Goal: Information Seeking & Learning: Learn about a topic

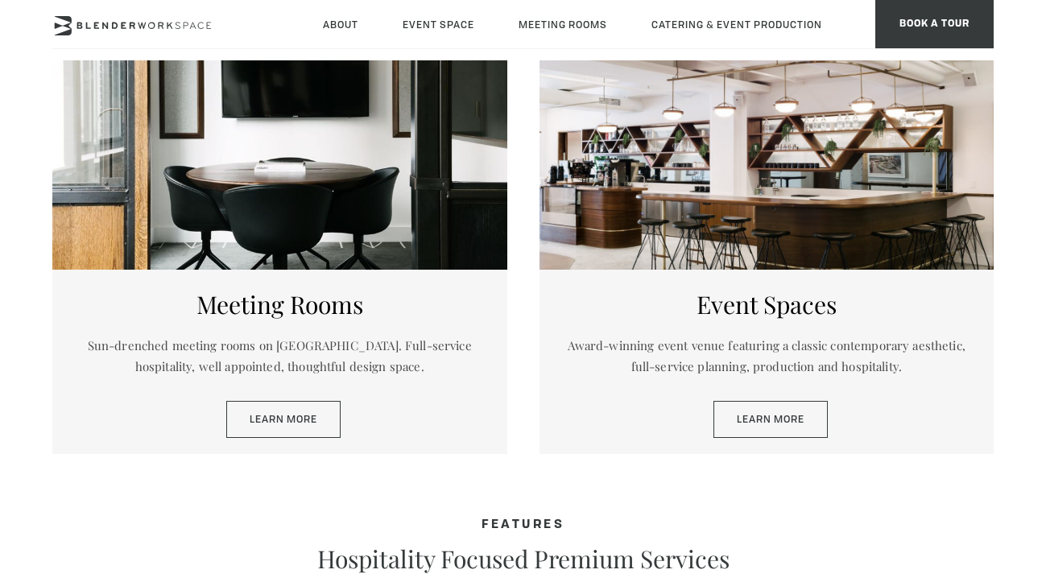
scroll to position [744, 0]
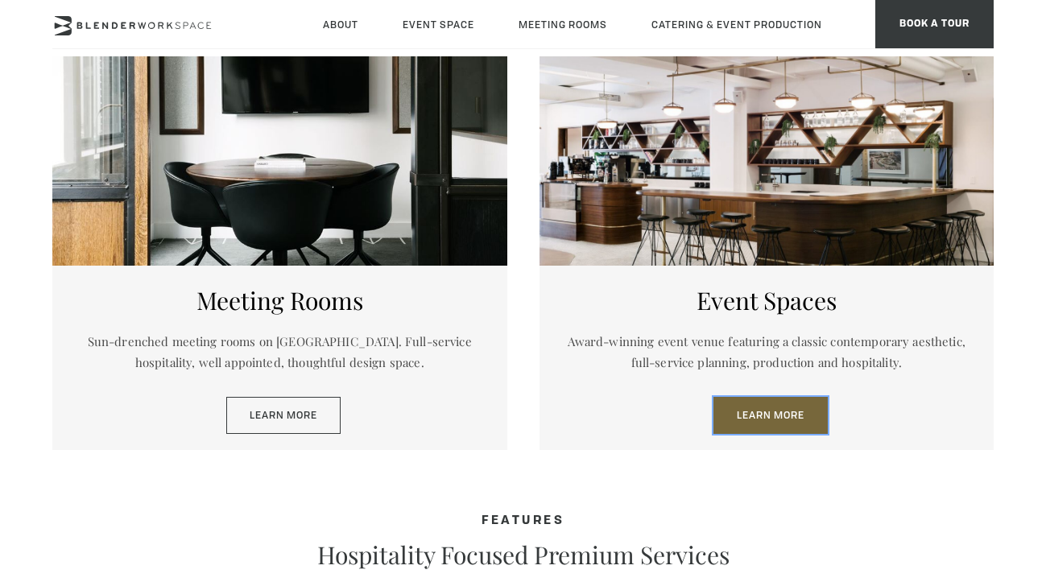
click at [750, 402] on link "Learn More" at bounding box center [771, 415] width 114 height 37
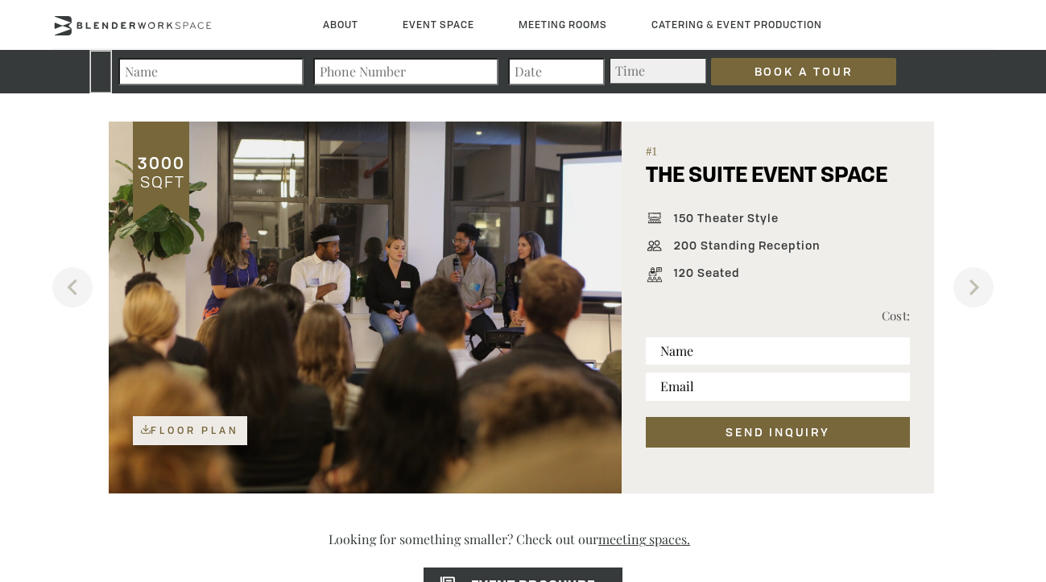
scroll to position [1005, 0]
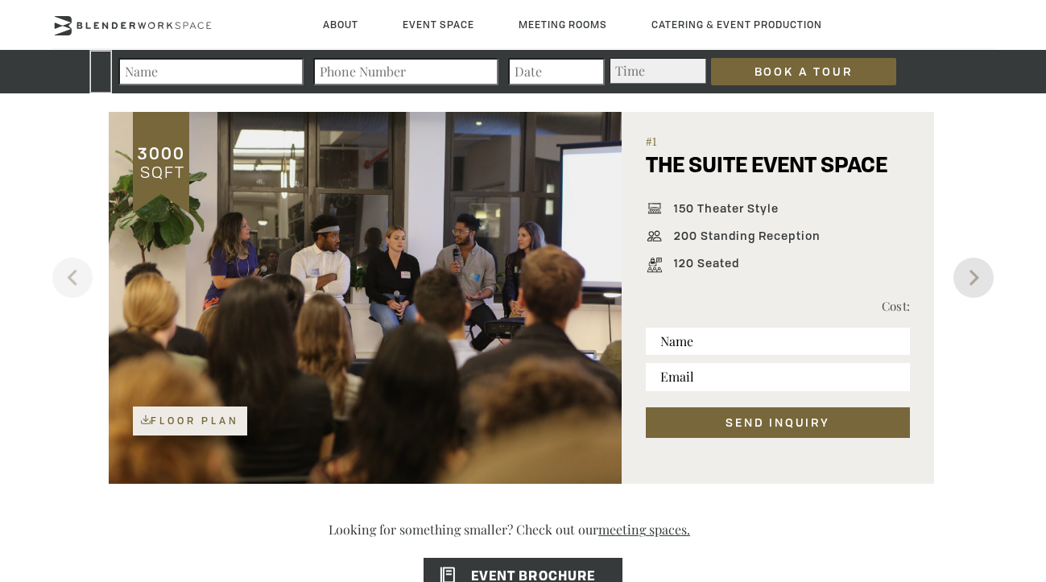
click at [972, 282] on button "Next" at bounding box center [974, 278] width 40 height 40
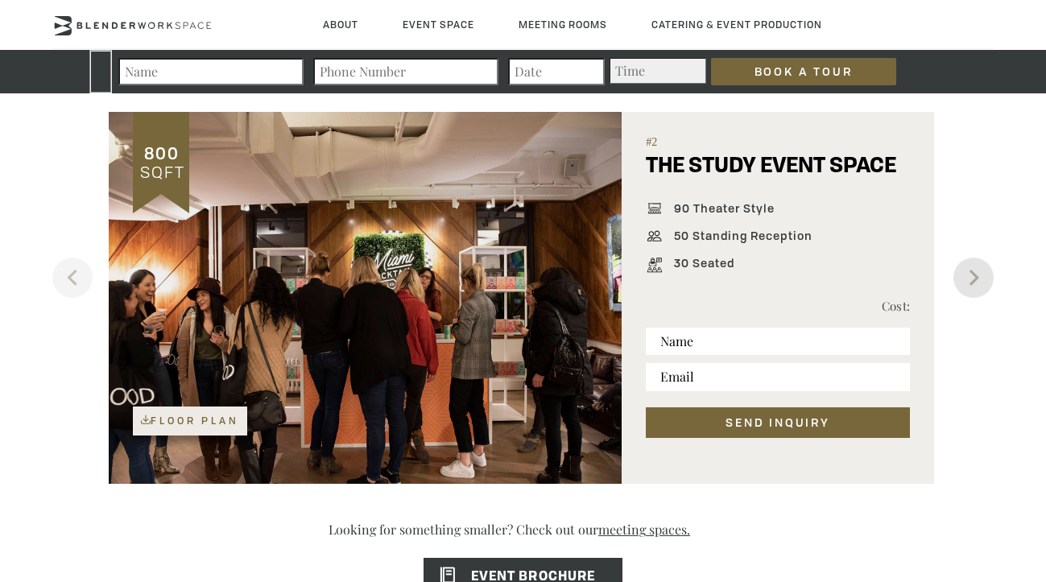
click at [972, 282] on button "Next" at bounding box center [974, 278] width 40 height 40
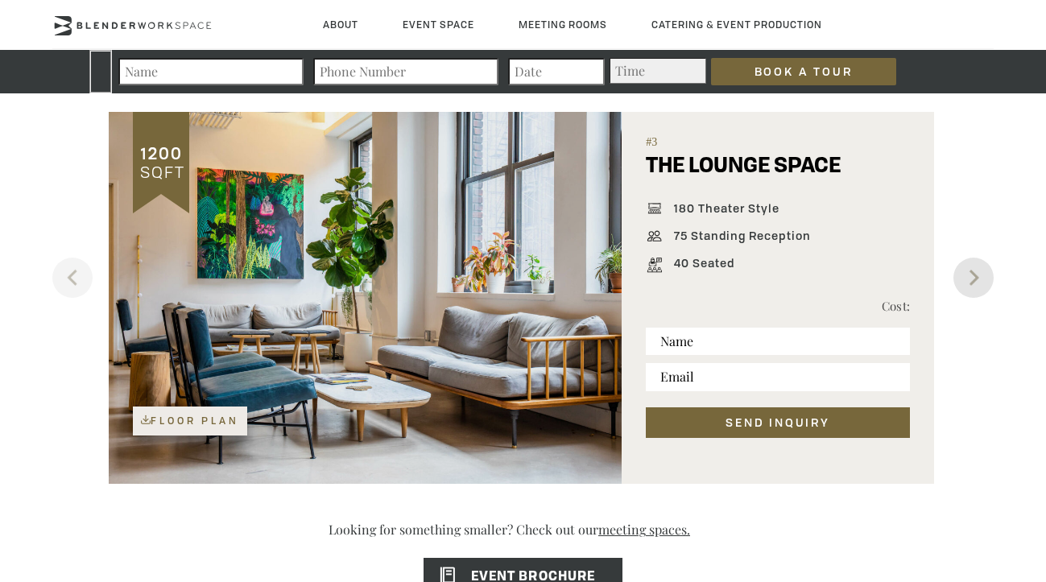
click at [972, 282] on button "Next" at bounding box center [974, 278] width 40 height 40
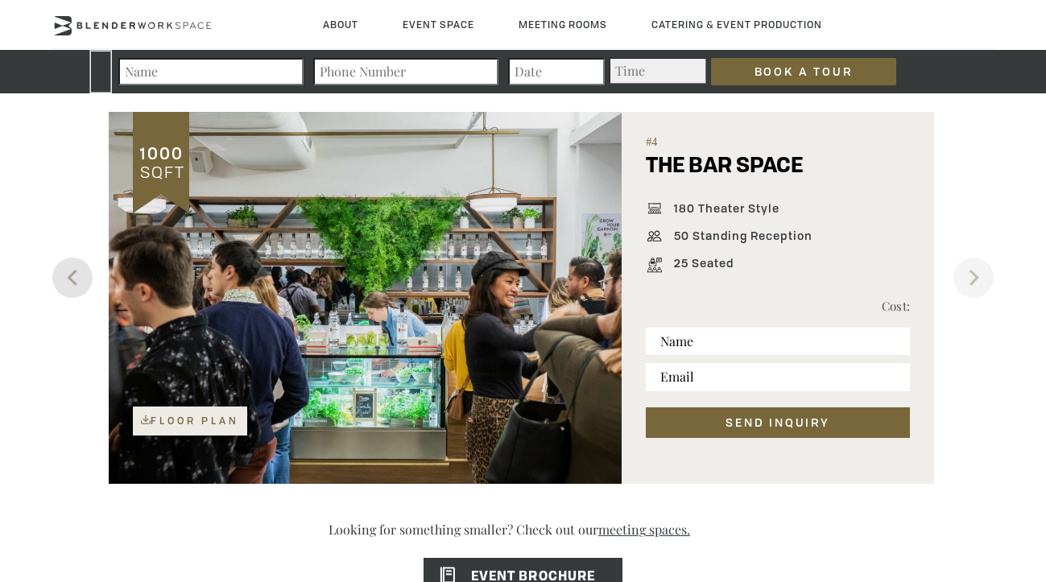
click at [73, 279] on button "Previous" at bounding box center [72, 278] width 40 height 40
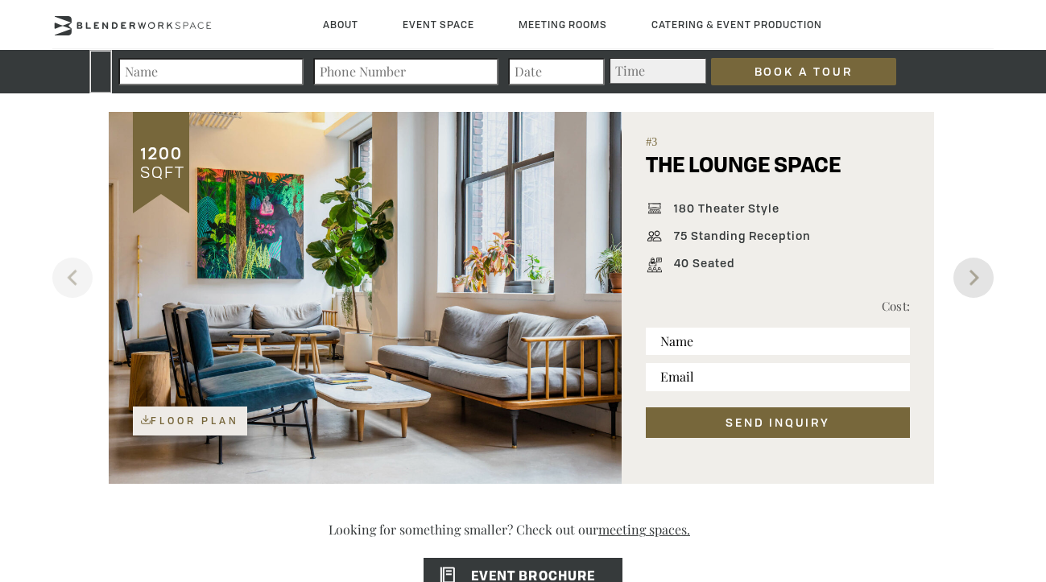
click at [973, 275] on button "Next" at bounding box center [974, 278] width 40 height 40
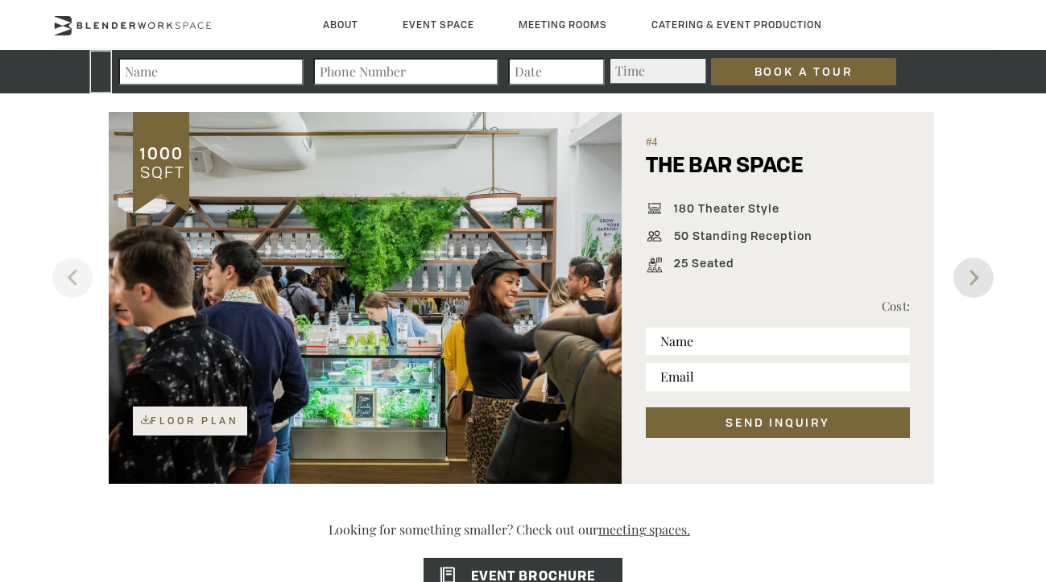
click at [973, 275] on button "Next" at bounding box center [974, 278] width 40 height 40
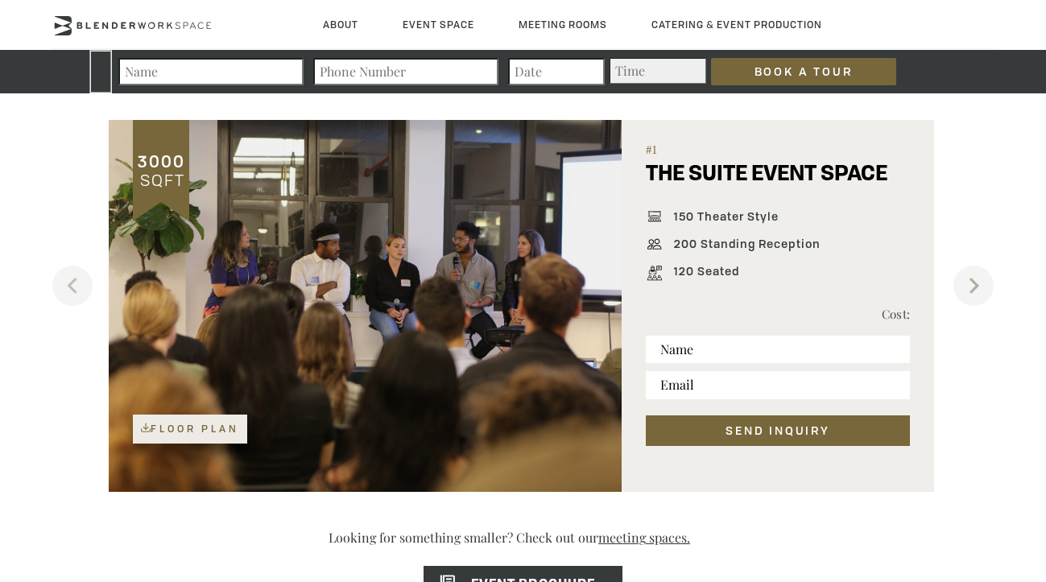
scroll to position [994, 0]
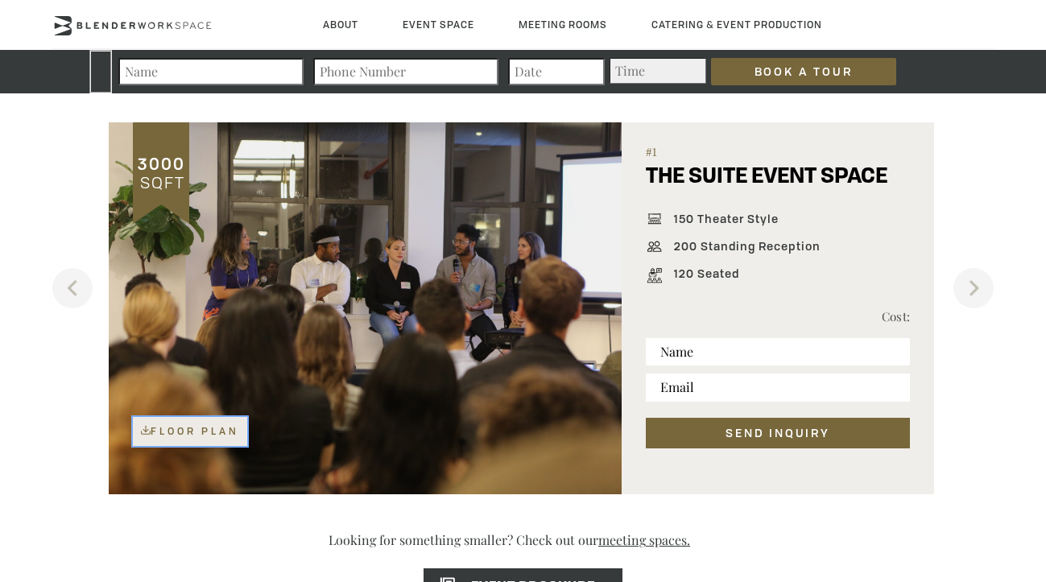
click at [223, 425] on link "Floor Plan" at bounding box center [190, 431] width 114 height 29
click at [975, 282] on button "Next" at bounding box center [974, 288] width 40 height 40
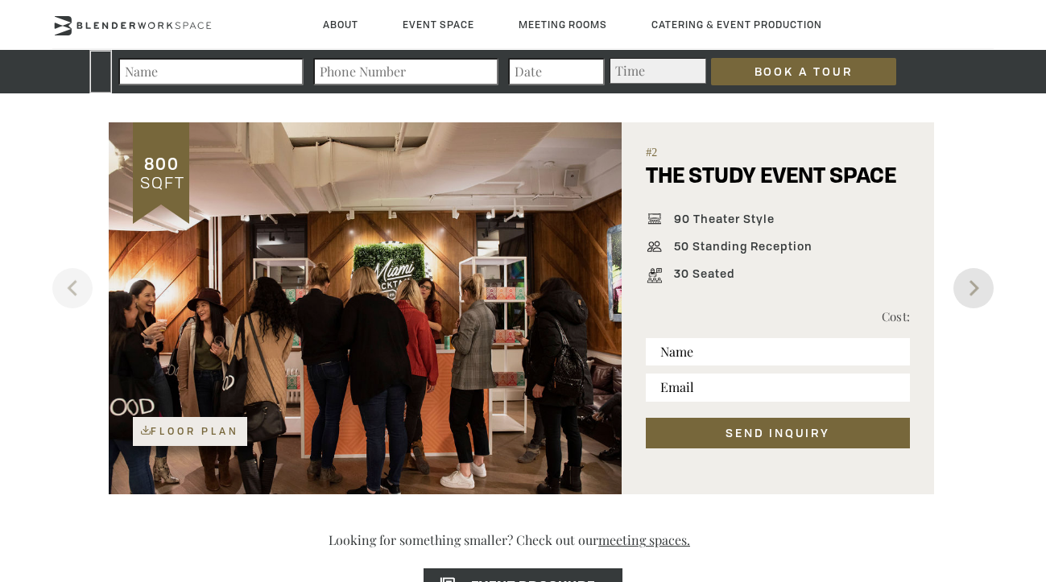
click at [975, 282] on button "Next" at bounding box center [974, 288] width 40 height 40
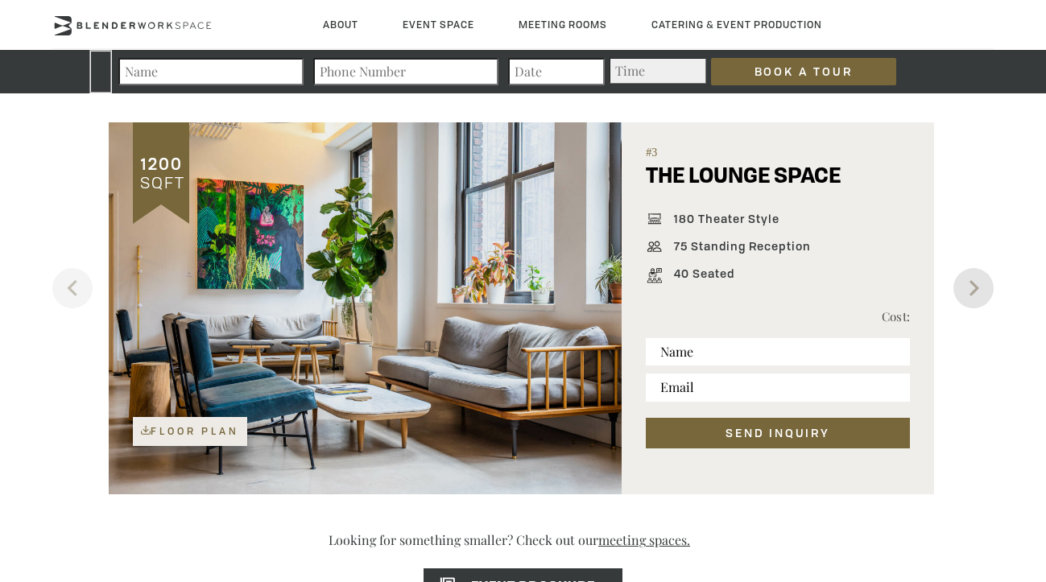
click at [975, 282] on button "Next" at bounding box center [974, 288] width 40 height 40
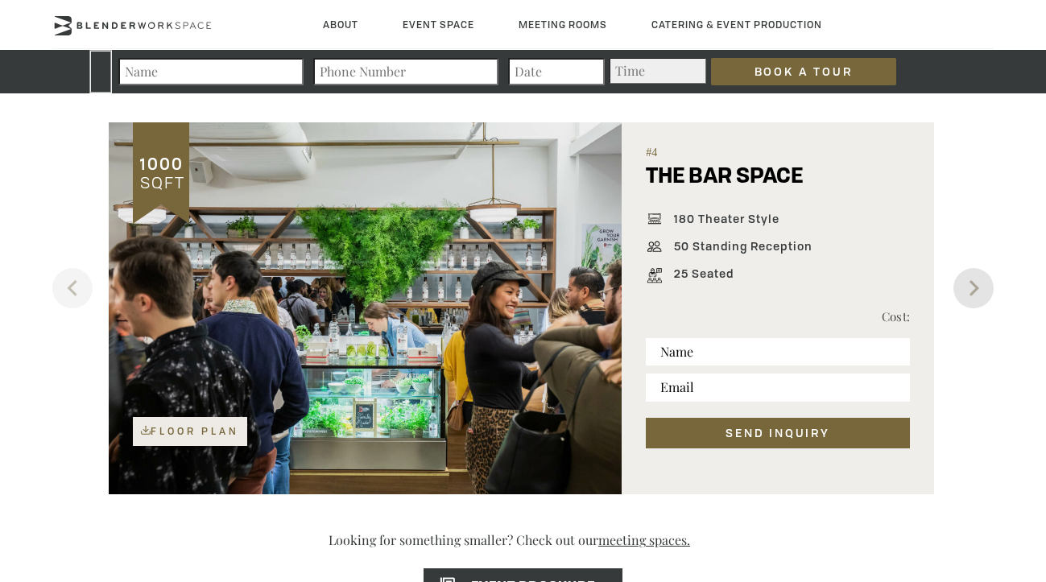
click at [975, 282] on button "Next" at bounding box center [974, 288] width 40 height 40
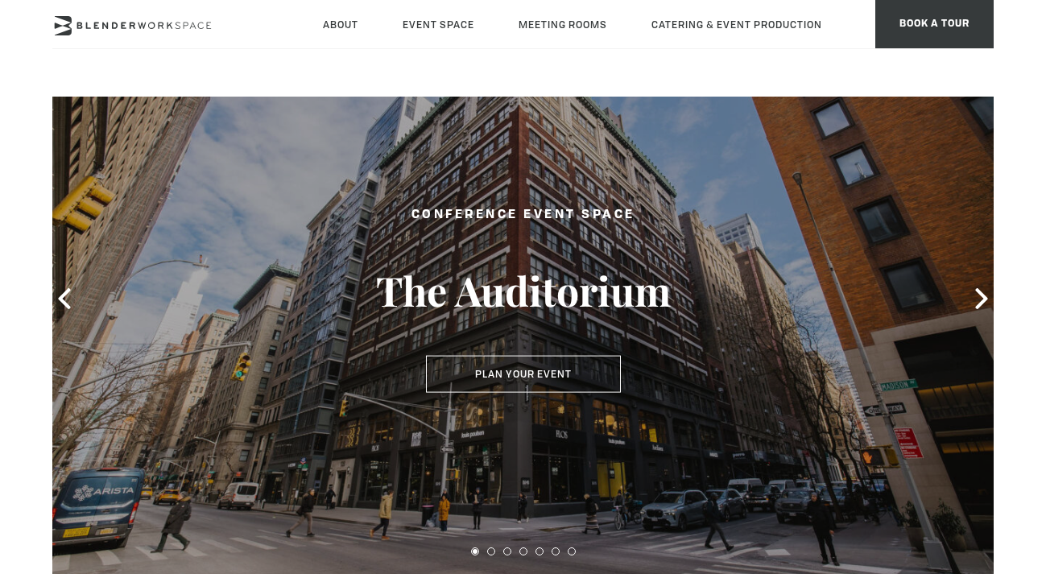
scroll to position [60, 0]
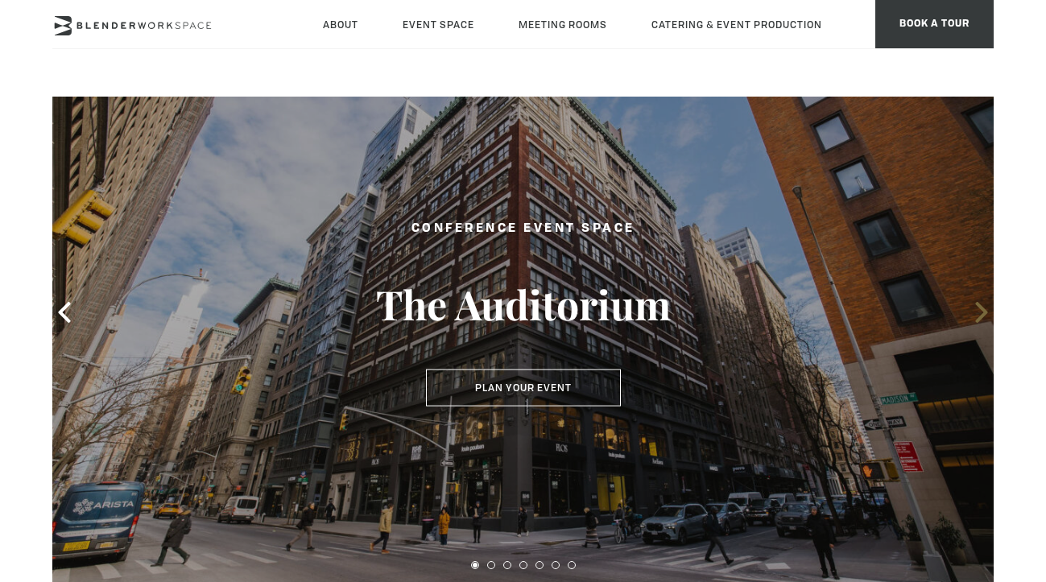
click at [980, 313] on icon at bounding box center [982, 312] width 21 height 21
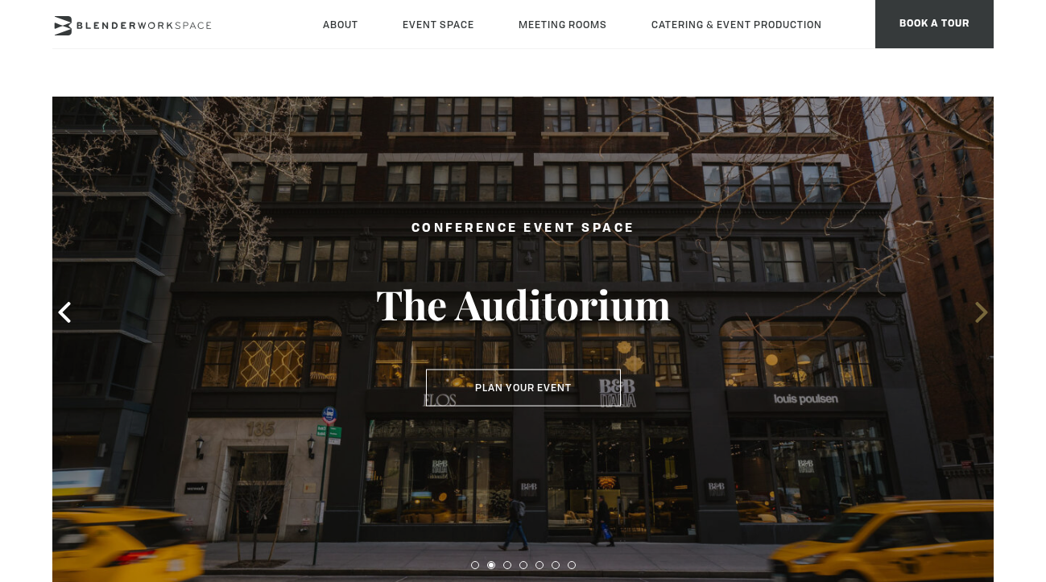
click at [980, 313] on icon at bounding box center [982, 312] width 21 height 21
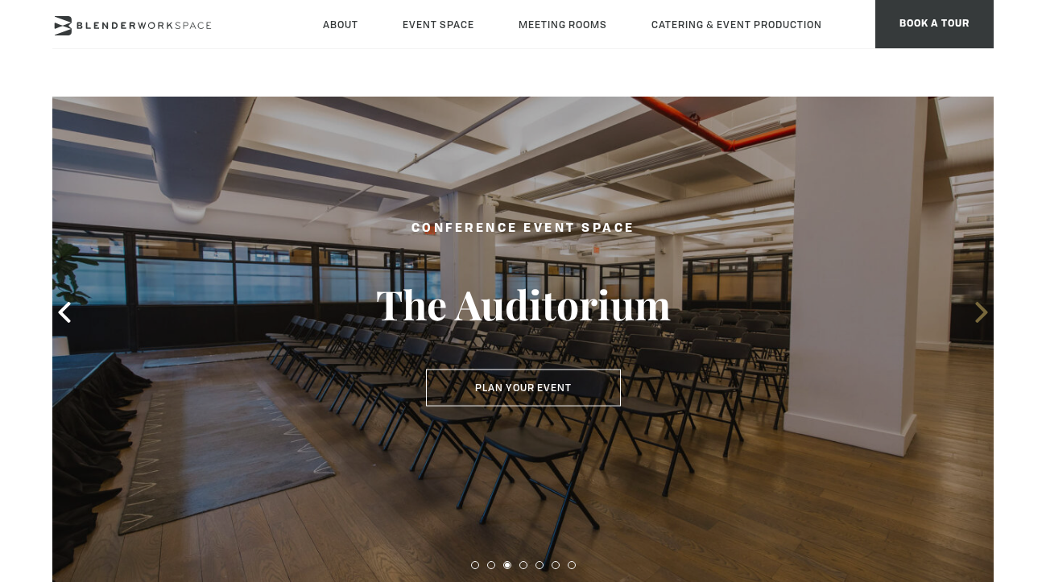
click at [980, 313] on icon at bounding box center [982, 312] width 21 height 21
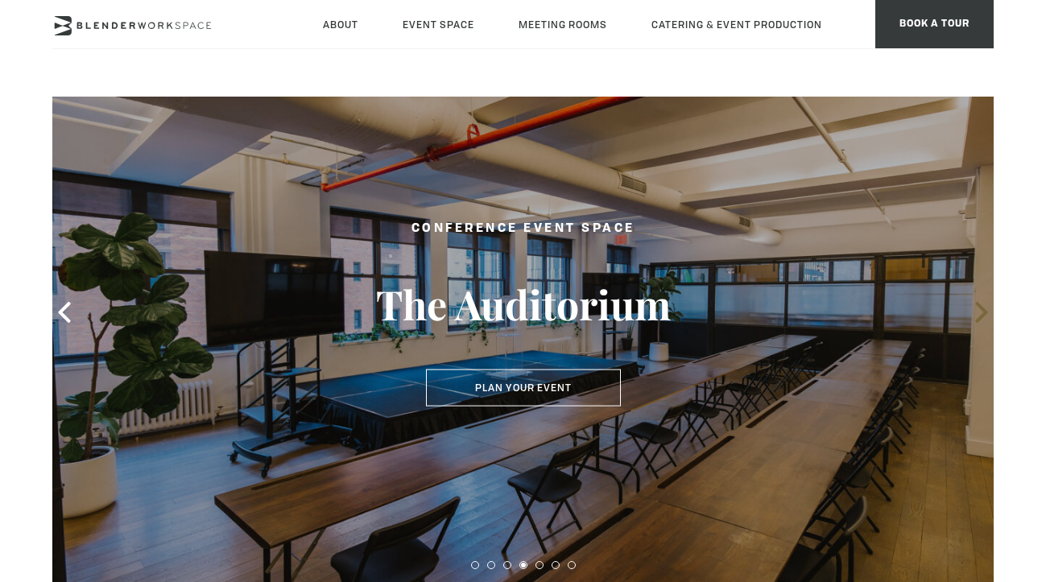
click at [980, 313] on icon at bounding box center [982, 312] width 21 height 21
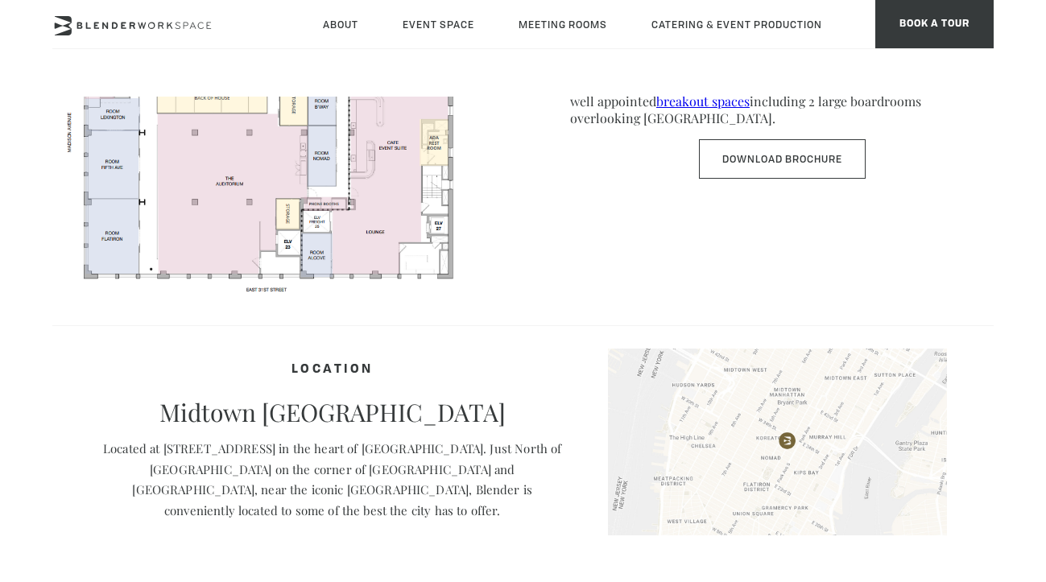
scroll to position [874, 0]
